Goal: Task Accomplishment & Management: Use online tool/utility

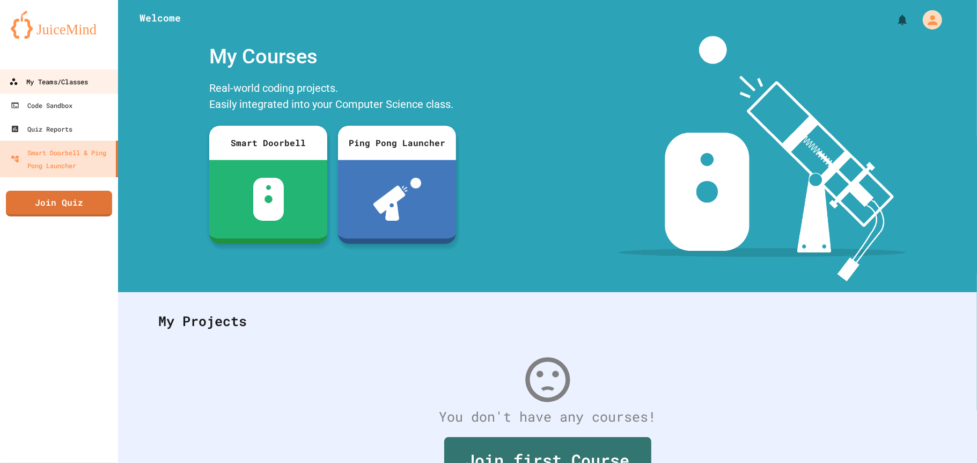
click at [54, 91] on link "My Teams/Classes" at bounding box center [59, 81] width 122 height 24
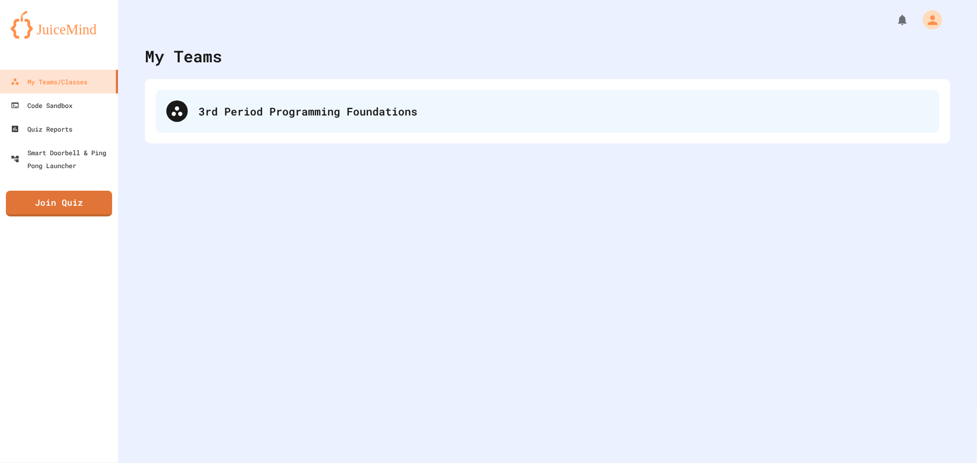
click at [237, 111] on div "3rd Period Programming Foundations" at bounding box center [564, 111] width 730 height 16
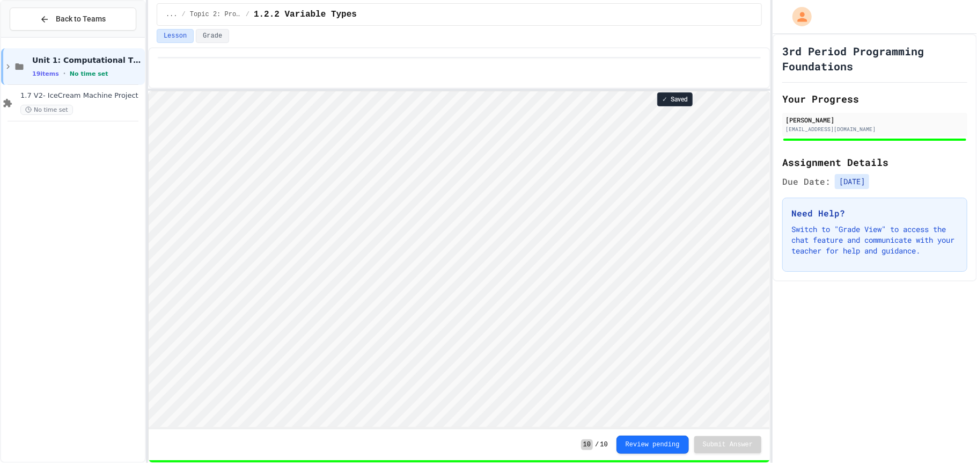
scroll to position [1, 0]
click at [91, 113] on div "No time set" at bounding box center [81, 110] width 122 height 10
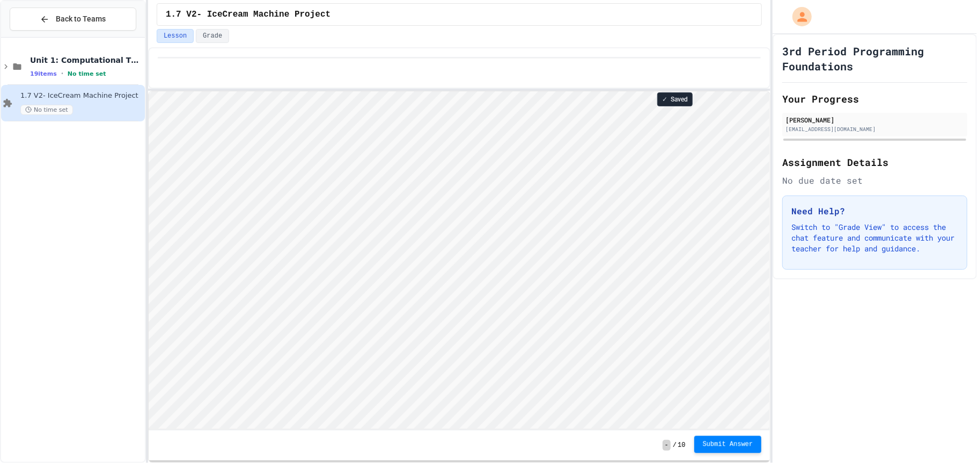
click at [714, 451] on button "Submit Answer" at bounding box center [728, 443] width 68 height 17
